Goal: Transaction & Acquisition: Download file/media

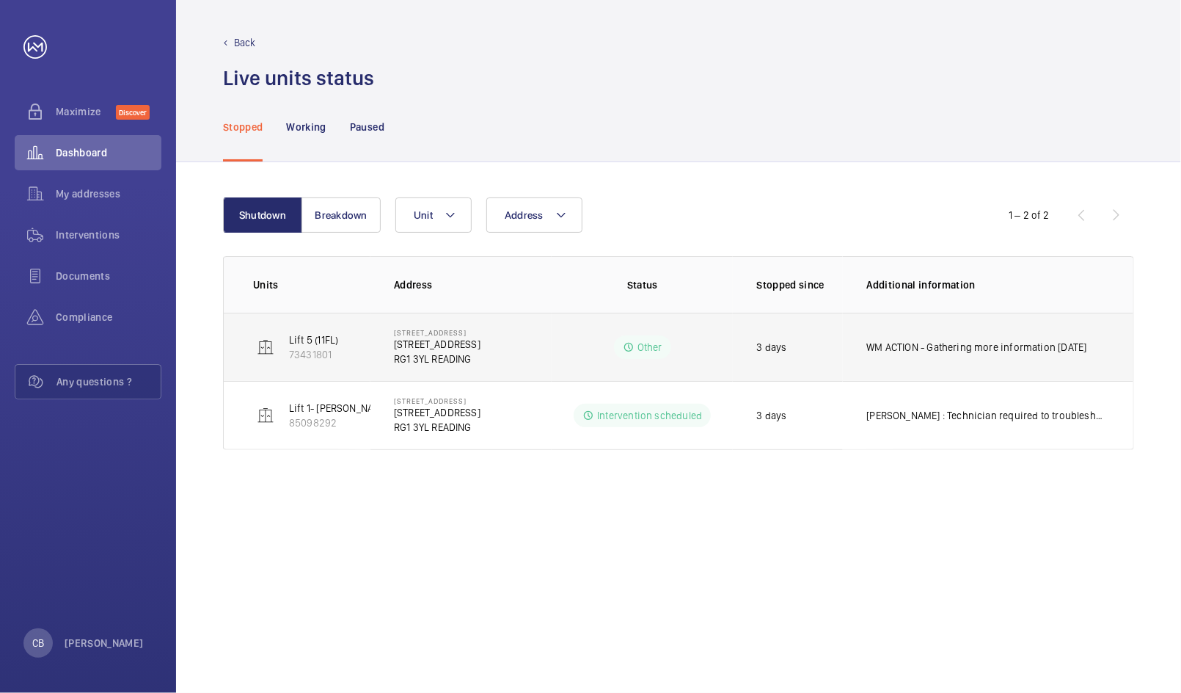
click at [957, 357] on td "WM ACTION - Gathering more information [DATE]" at bounding box center [988, 347] width 291 height 68
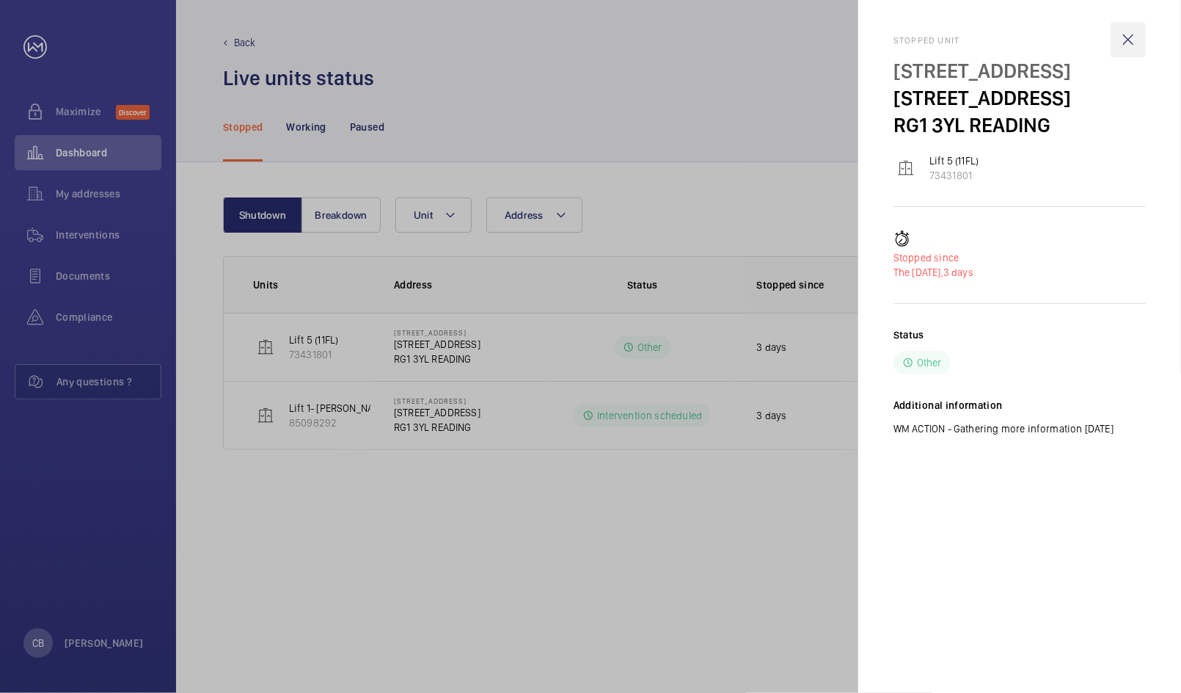
click at [1141, 37] on wm-front-icon-button at bounding box center [1128, 39] width 35 height 35
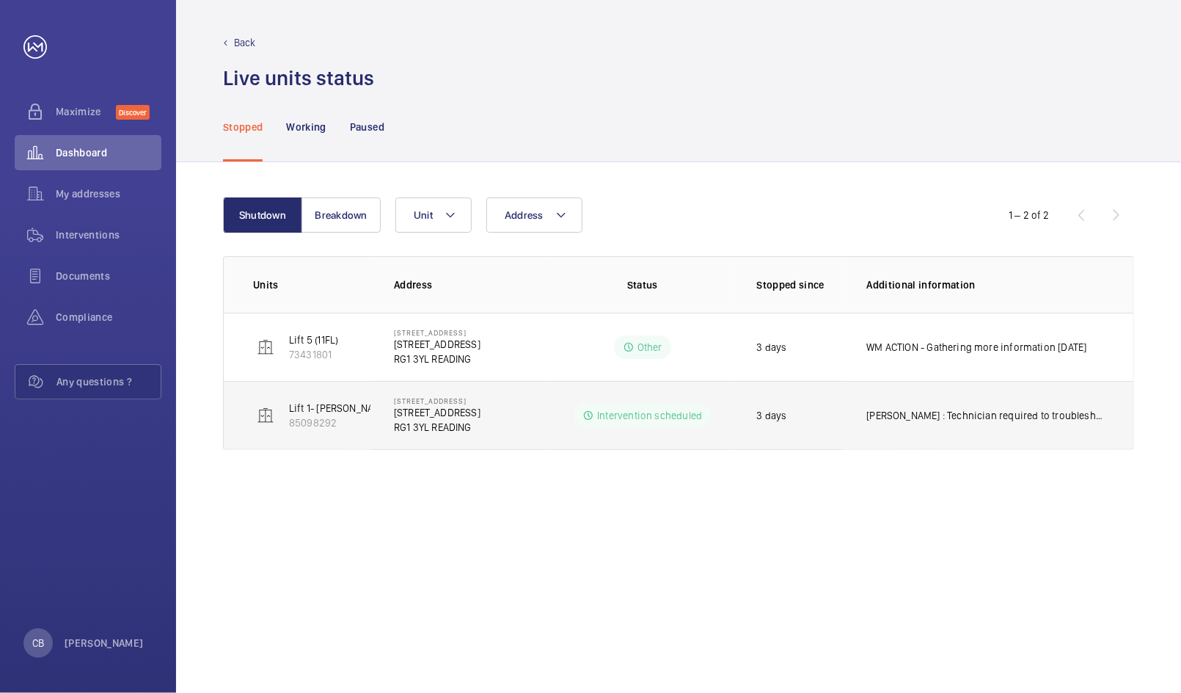
click at [967, 409] on p "[PERSON_NAME] : Technician required to troubleshoot further" at bounding box center [985, 415] width 238 height 15
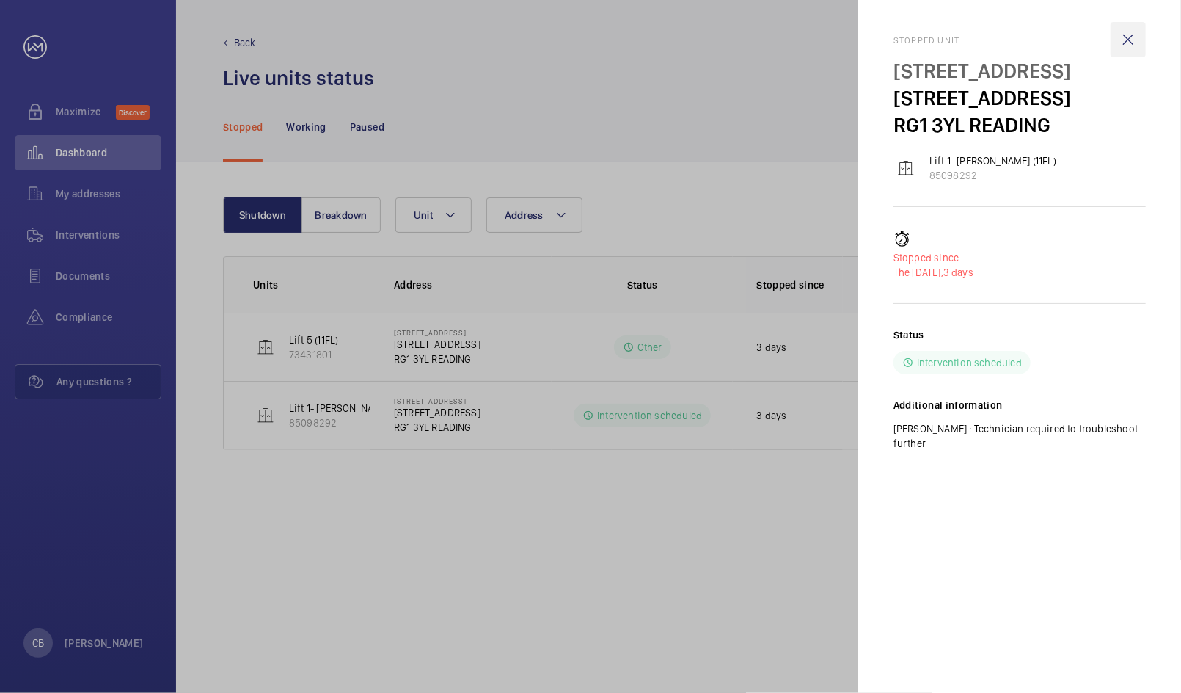
click at [1124, 22] on wm-front-icon-button at bounding box center [1128, 39] width 35 height 35
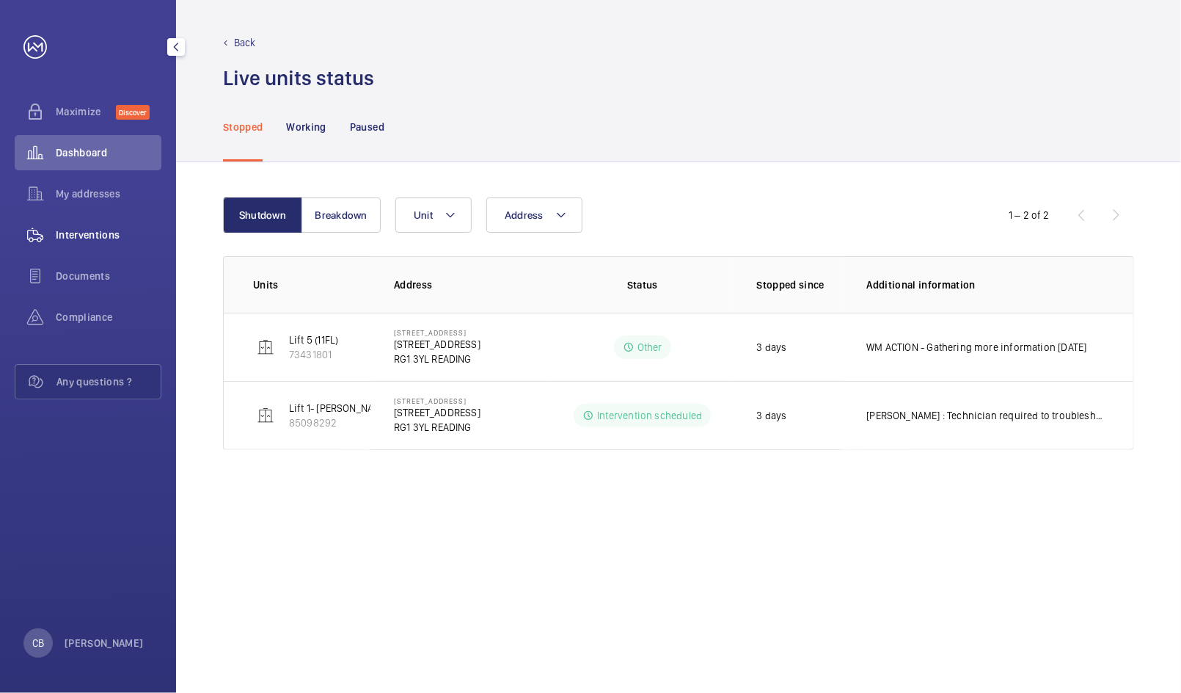
click at [63, 243] on div "Interventions" at bounding box center [88, 234] width 147 height 35
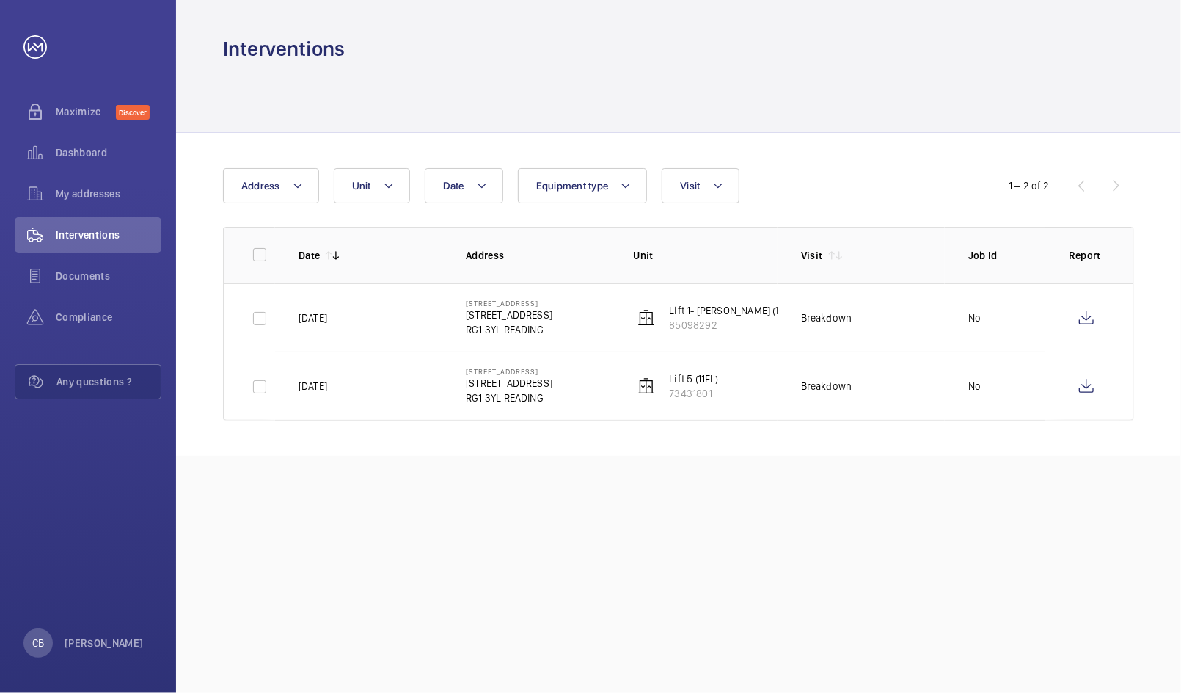
click at [1110, 326] on td at bounding box center [1089, 317] width 88 height 68
click at [1081, 313] on wm-front-icon-button at bounding box center [1086, 317] width 35 height 35
click at [1102, 387] on wm-front-icon-button at bounding box center [1086, 385] width 35 height 35
click at [66, 165] on div "Dashboard" at bounding box center [88, 152] width 147 height 35
